Goal: Transaction & Acquisition: Register for event/course

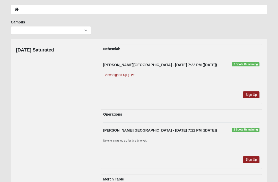
scroll to position [22, 0]
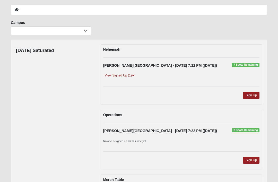
click at [122, 74] on link "View Signed Up (1)" at bounding box center [119, 75] width 33 height 5
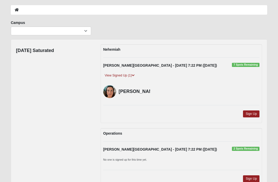
click at [127, 75] on link "View Signed Up (1)" at bounding box center [119, 75] width 33 height 5
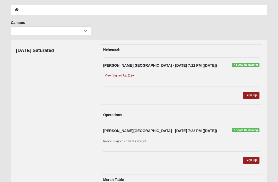
click at [253, 96] on link "Sign Up" at bounding box center [251, 95] width 16 height 7
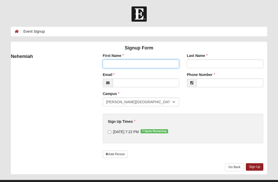
click at [113, 65] on input "First Name" at bounding box center [141, 63] width 76 height 9
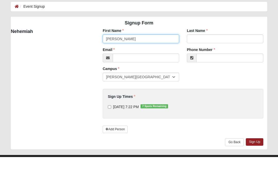
type input "Billy"
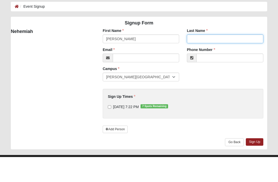
click at [200, 59] on input "Last Name" at bounding box center [225, 63] width 76 height 9
type input "[PERSON_NAME]"
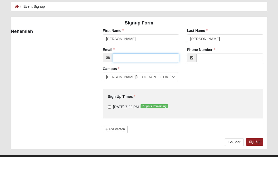
click at [125, 78] on input "Email" at bounding box center [146, 82] width 66 height 9
type input "wjkp"
type input "[EMAIL_ADDRESS][DOMAIN_NAME]"
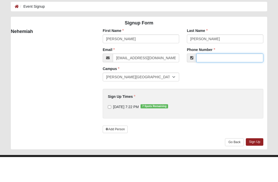
click at [209, 78] on input "Phone Number" at bounding box center [229, 82] width 67 height 9
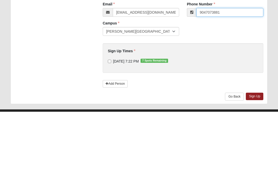
type input "9047073881"
click at [109, 130] on input "9/11/2025 7:22 PM 7 Spots Remaining" at bounding box center [109, 131] width 3 height 3
checkbox input "true"
type input "[PHONE_NUMBER]"
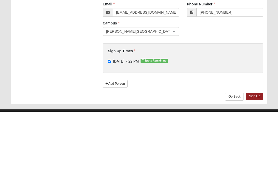
scroll to position [11, 0]
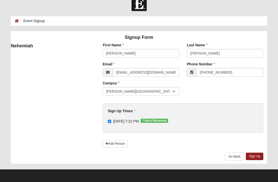
click at [255, 158] on link "Sign Up" at bounding box center [255, 156] width 18 height 7
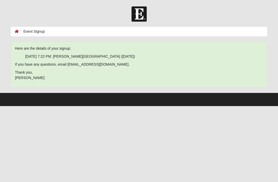
scroll to position [0, 0]
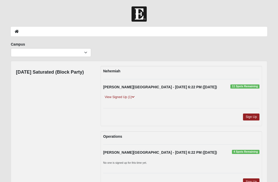
click at [121, 96] on link "View Signed Up (1)" at bounding box center [119, 96] width 33 height 5
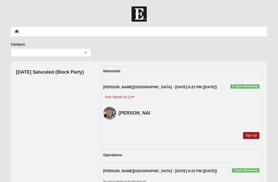
click at [255, 135] on link "Sign Up" at bounding box center [251, 135] width 16 height 7
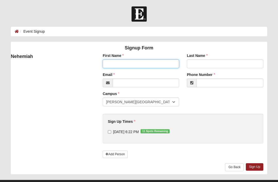
click at [110, 62] on input "First Name" at bounding box center [141, 63] width 76 height 9
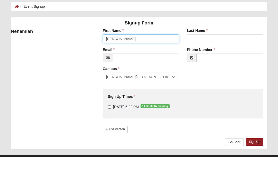
type input "[PERSON_NAME]"
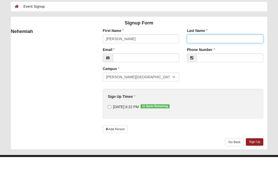
click at [201, 59] on input "Last Name" at bounding box center [225, 63] width 76 height 9
type input "[PERSON_NAME]"
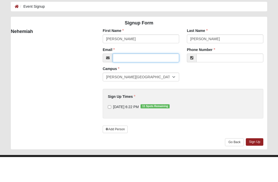
click at [125, 78] on input "Email" at bounding box center [146, 82] width 66 height 9
type input "wjkpbk@"
type input "[EMAIL_ADDRESS][DOMAIN_NAME]"
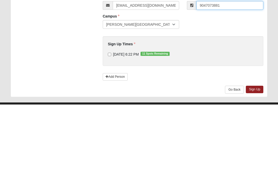
type input "9047073881"
click at [110, 130] on input "9/12/2025 6:22 PM 11 Spots Remaining" at bounding box center [109, 131] width 3 height 3
checkbox input "true"
type input "(904) 707-3881"
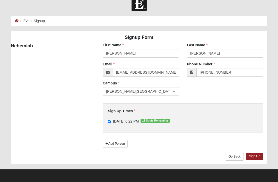
click at [254, 157] on link "Sign Up" at bounding box center [255, 156] width 18 height 7
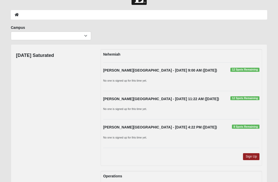
scroll to position [21, 0]
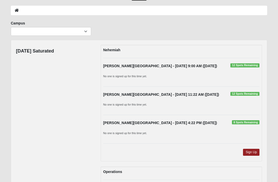
click at [149, 124] on strong "Fleming Island - 9/14/2025 4:22 PM (9/14/2025)" at bounding box center [160, 123] width 114 height 4
click at [252, 151] on link "Sign Up" at bounding box center [251, 152] width 16 height 7
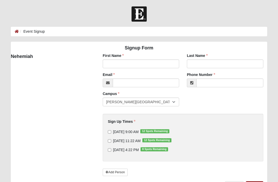
click at [109, 152] on input "[DATE] 4:22 PM 8 Spots Remaining" at bounding box center [109, 149] width 3 height 3
checkbox input "true"
click at [110, 61] on input "First Name" at bounding box center [141, 63] width 76 height 9
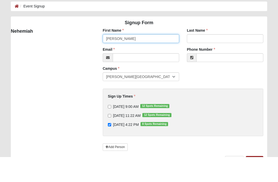
type input "[PERSON_NAME]"
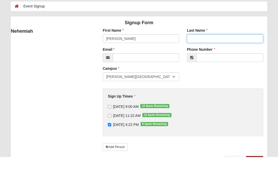
click at [200, 59] on input "Last Name" at bounding box center [225, 63] width 76 height 9
type input "[PERSON_NAME]"
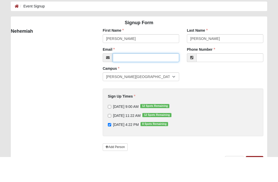
click at [123, 78] on input "Email" at bounding box center [146, 82] width 66 height 9
type input "wjk"
type input "[EMAIL_ADDRESS][DOMAIN_NAME]"
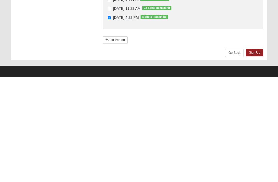
scroll to position [28, 0]
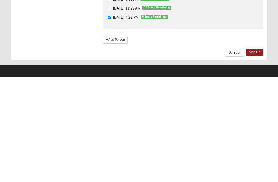
click at [256, 154] on link "Sign Up" at bounding box center [255, 157] width 18 height 7
type input "[PHONE_NUMBER]"
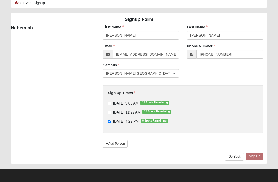
scroll to position [0, 0]
